Goal: Task Accomplishment & Management: Use online tool/utility

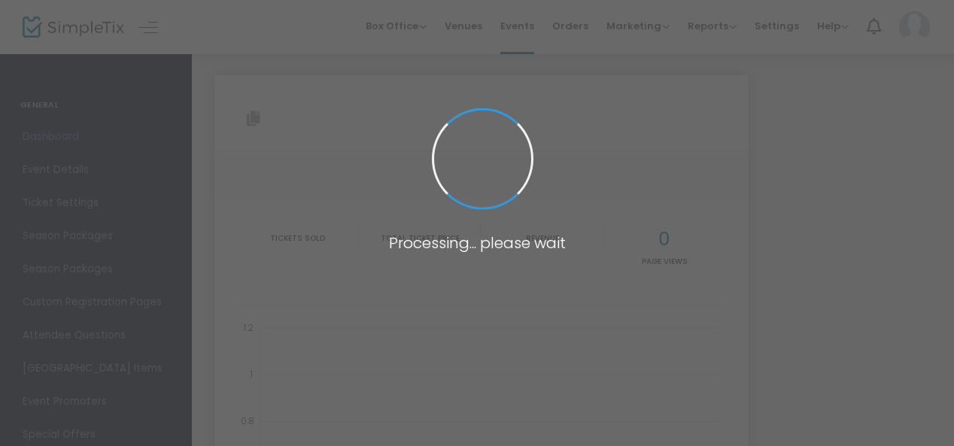
type input "[URL][DOMAIN_NAME]"
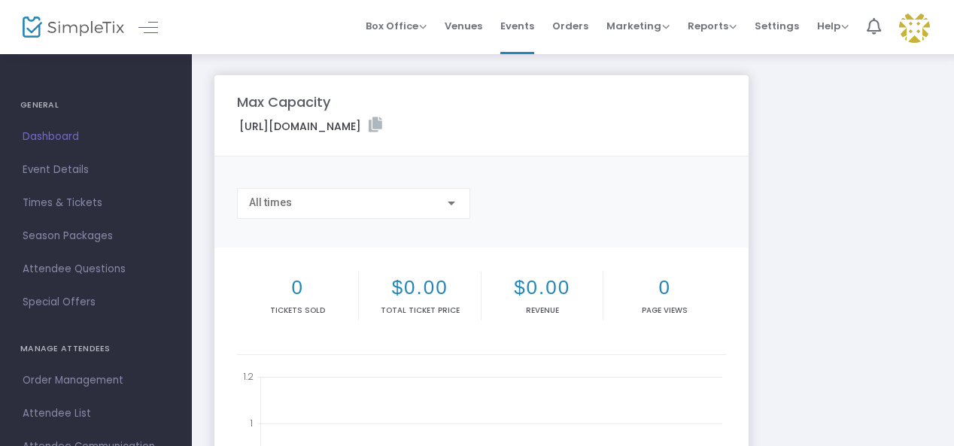
click at [382, 127] on label "[URL][DOMAIN_NAME]" at bounding box center [310, 125] width 143 height 17
drag, startPoint x: 242, startPoint y: 125, endPoint x: 561, endPoint y: 130, distance: 319.2
click at [382, 130] on label "[URL][DOMAIN_NAME]" at bounding box center [310, 125] width 143 height 17
copy label "[URL][DOMAIN_NAME]"
